Goal: Task Accomplishment & Management: Use online tool/utility

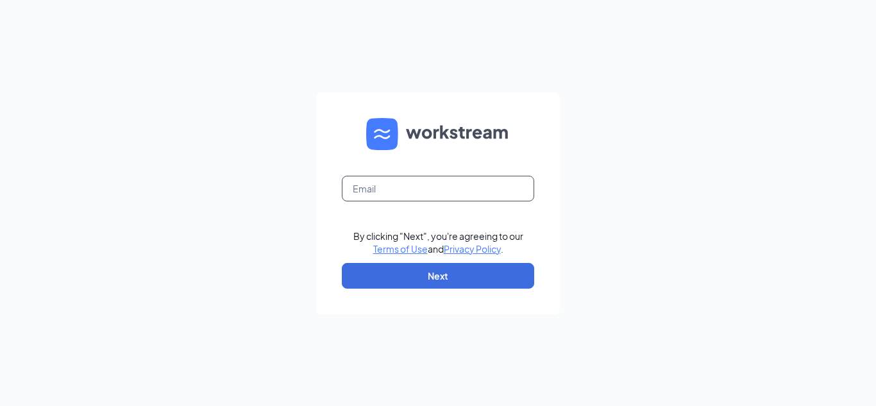
click at [389, 191] on input "text" at bounding box center [438, 189] width 192 height 26
type input "[PERSON_NAME][EMAIL_ADDRESS][PERSON_NAME][DOMAIN_NAME]"
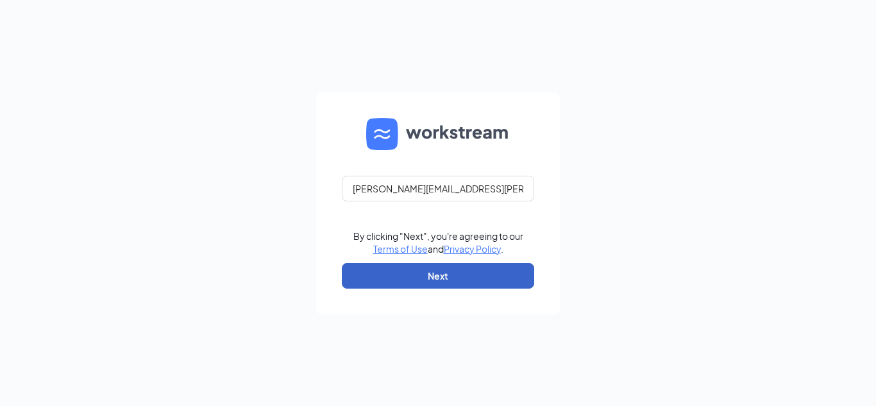
click at [455, 275] on button "Next" at bounding box center [438, 276] width 192 height 26
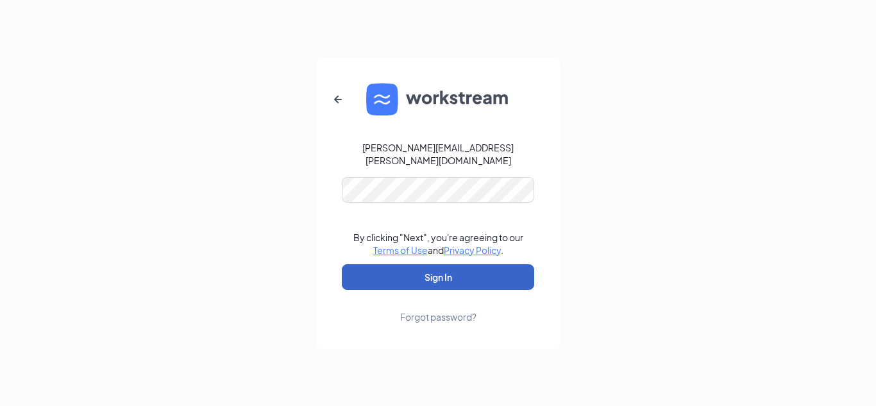
click at [455, 275] on button "Sign In" at bounding box center [438, 277] width 192 height 26
click at [466, 265] on button "Sign In" at bounding box center [438, 277] width 192 height 26
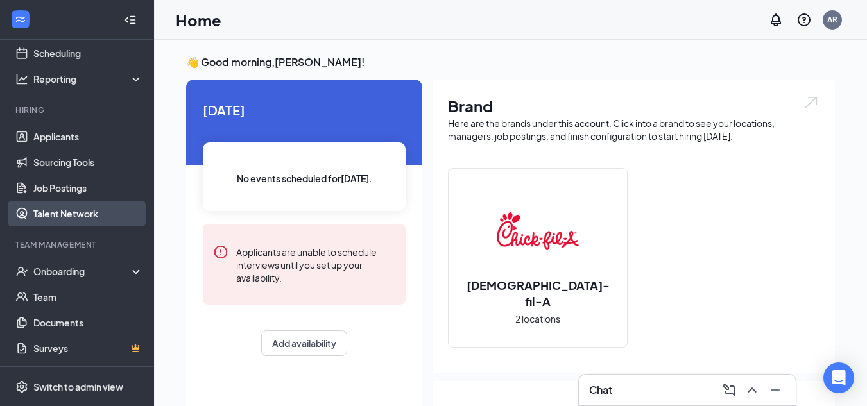
scroll to position [64, 0]
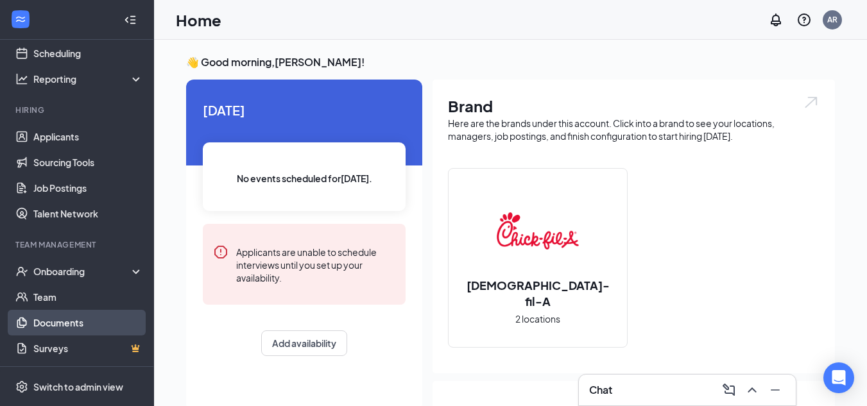
click at [78, 327] on link "Documents" at bounding box center [88, 323] width 110 height 26
